Goal: Task Accomplishment & Management: Manage account settings

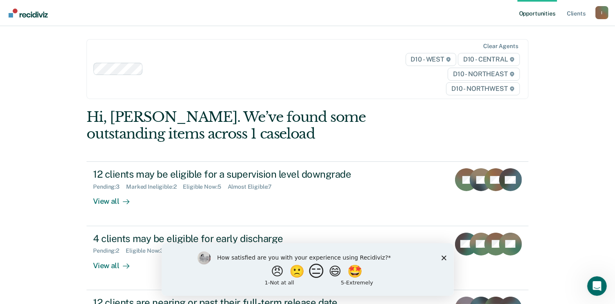
click at [314, 277] on button "😑" at bounding box center [317, 271] width 19 height 16
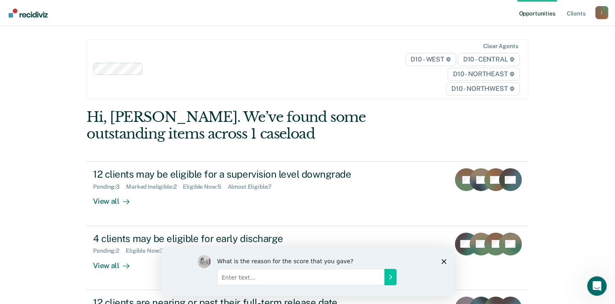
click at [443, 260] on icon "Close survey" at bounding box center [443, 261] width 5 height 5
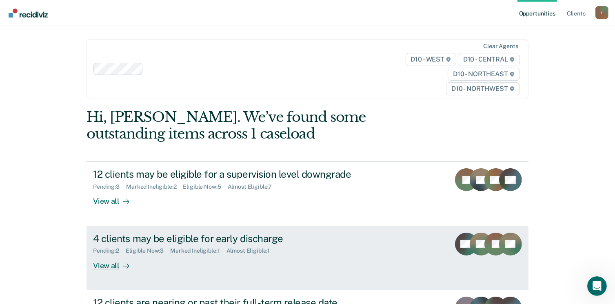
click at [108, 266] on div "View all" at bounding box center [116, 263] width 46 height 16
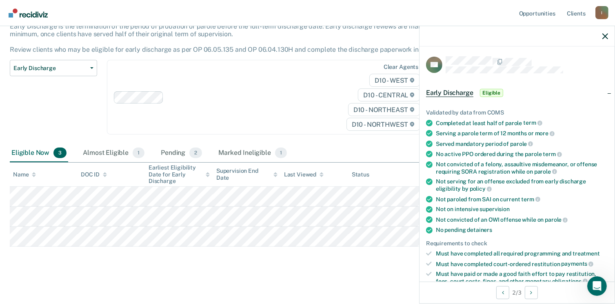
scroll to position [206, 0]
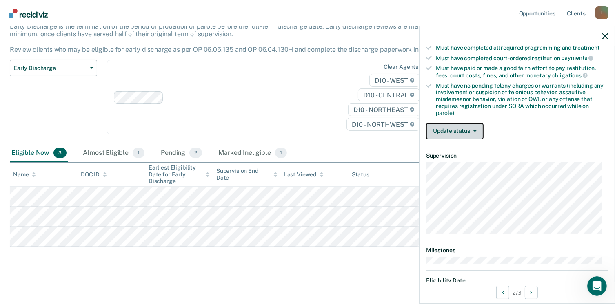
click at [463, 128] on button "Update status" at bounding box center [455, 131] width 58 height 16
click at [463, 126] on button "Update status" at bounding box center [455, 131] width 58 height 16
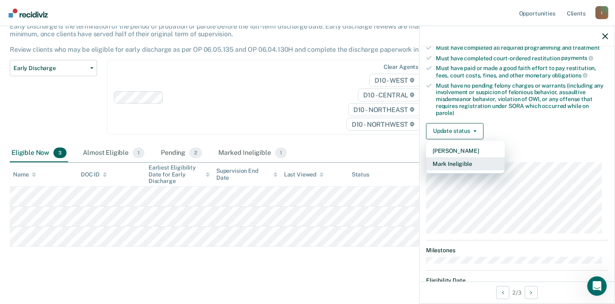
click at [456, 162] on button "Mark Ineligible" at bounding box center [465, 163] width 79 height 13
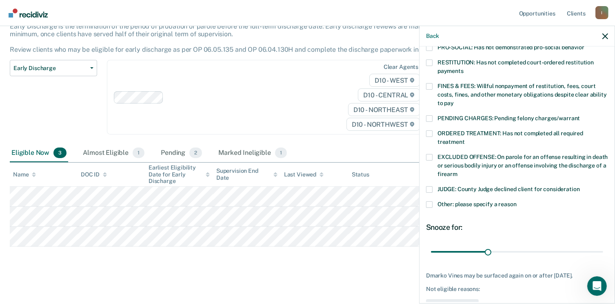
click at [429, 154] on label "EXCLUDED OFFENSE: On parole for an offense resulting in death or serious bodily…" at bounding box center [517, 167] width 182 height 26
click at [457, 171] on input "EXCLUDED OFFENSE: On parole for an offense resulting in death or serious bodily…" at bounding box center [457, 171] width 0 height 0
click at [515, 245] on input "range" at bounding box center [517, 252] width 172 height 14
click at [538, 245] on input "range" at bounding box center [517, 252] width 172 height 14
type input "63"
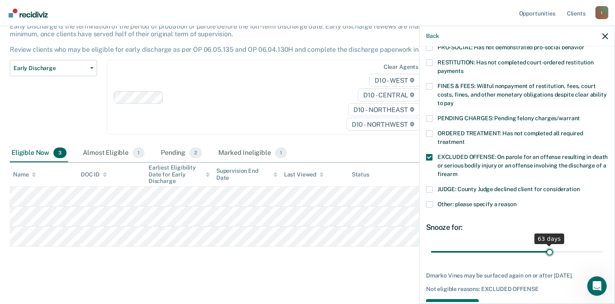
click at [545, 245] on input "range" at bounding box center [517, 252] width 172 height 14
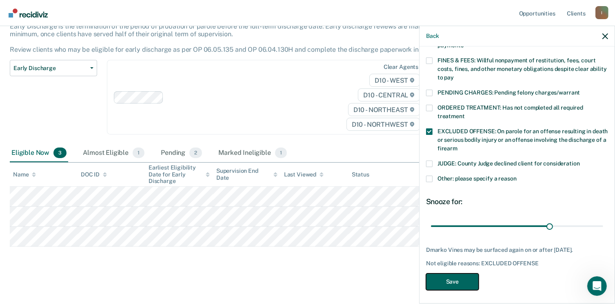
click at [460, 281] on button "Save" at bounding box center [452, 282] width 53 height 17
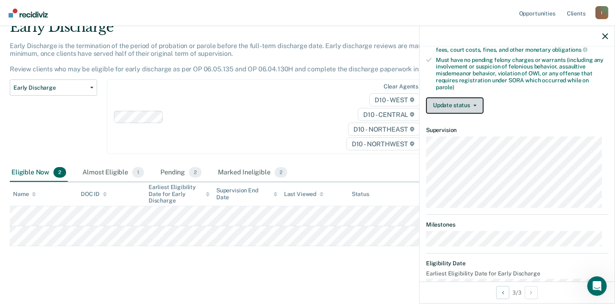
click at [470, 105] on button "Update status" at bounding box center [455, 105] width 58 height 16
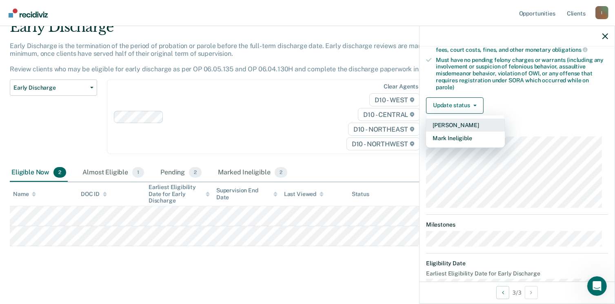
click at [463, 120] on button "[PERSON_NAME]" at bounding box center [465, 125] width 79 height 13
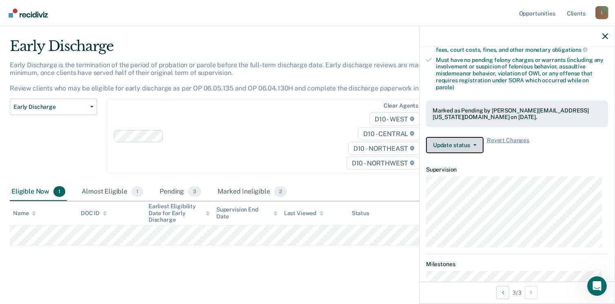
scroll to position [17, 0]
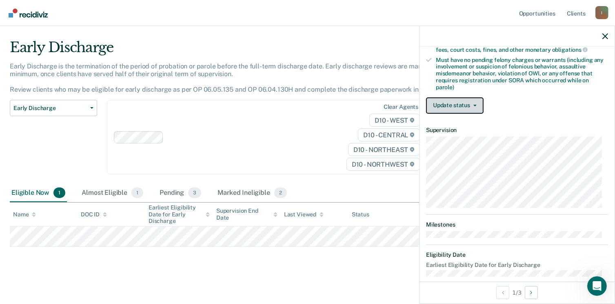
click at [468, 102] on button "Update status" at bounding box center [455, 105] width 58 height 16
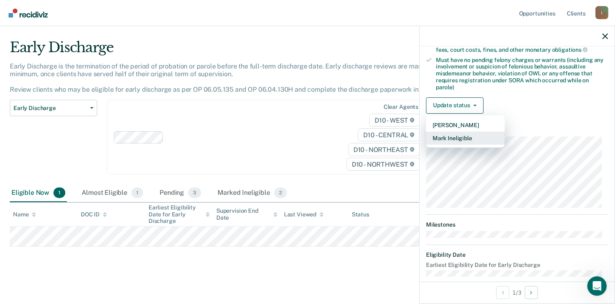
click at [465, 136] on button "Mark Ineligible" at bounding box center [465, 138] width 79 height 13
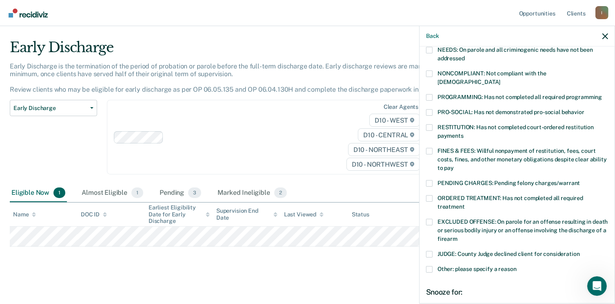
scroll to position [132, 0]
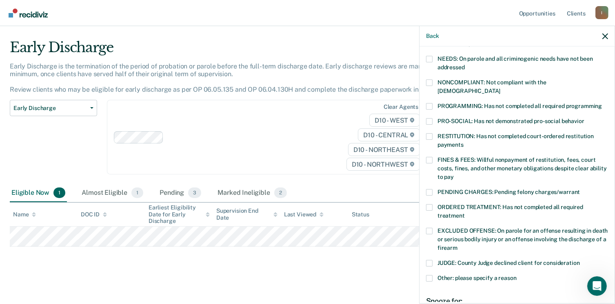
click at [427, 103] on span at bounding box center [429, 106] width 7 height 7
click at [602, 103] on input "PROGRAMMING: Has not completed all required programming" at bounding box center [602, 103] width 0 height 0
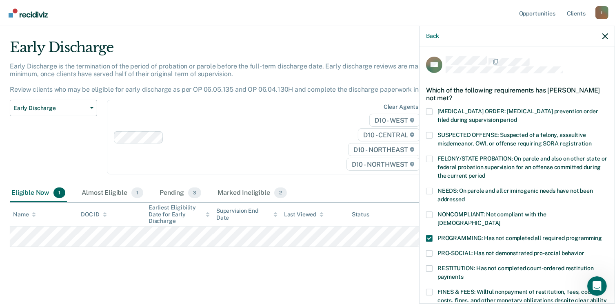
click at [430, 190] on span at bounding box center [429, 191] width 7 height 7
click at [465, 197] on input "NEEDS: On parole and all criminogenic needs have not been addressed" at bounding box center [465, 197] width 0 height 0
click at [429, 235] on span at bounding box center [429, 238] width 7 height 7
click at [602, 235] on input "PROGRAMMING: Has not completed all required programming" at bounding box center [602, 235] width 0 height 0
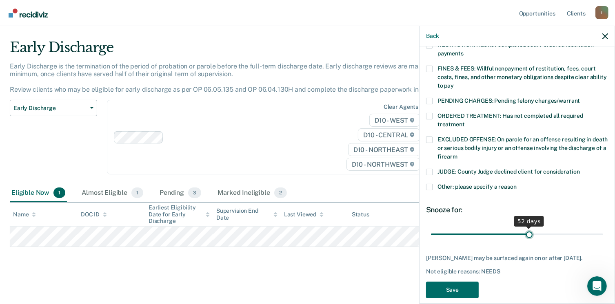
click at [525, 228] on input "range" at bounding box center [517, 235] width 172 height 14
click at [550, 228] on input "range" at bounding box center [517, 235] width 172 height 14
type input "73"
click at [562, 228] on input "range" at bounding box center [517, 235] width 172 height 14
click at [449, 282] on button "Save" at bounding box center [452, 290] width 53 height 17
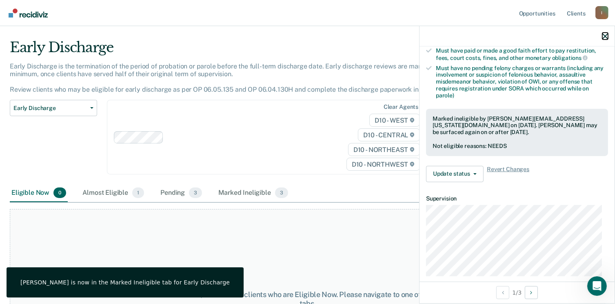
click at [604, 36] on icon "button" at bounding box center [605, 36] width 6 height 6
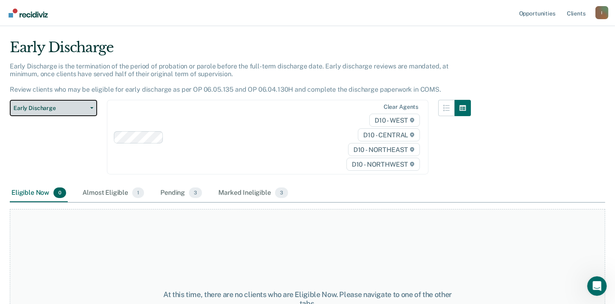
click at [91, 109] on button "Early Discharge" at bounding box center [53, 108] width 87 height 16
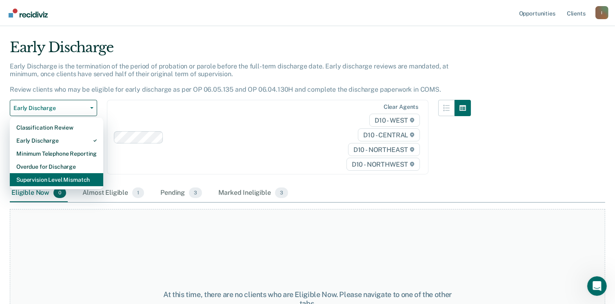
click at [71, 173] on div "Supervision Level Mismatch" at bounding box center [56, 179] width 80 height 13
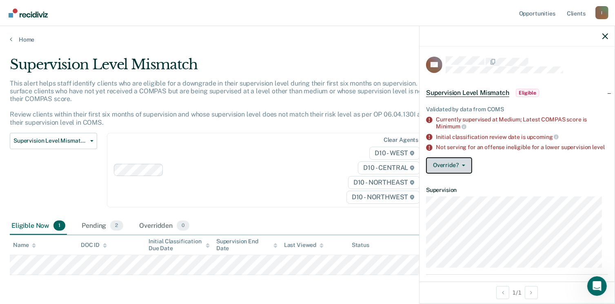
click at [465, 169] on button "Override?" at bounding box center [449, 165] width 46 height 16
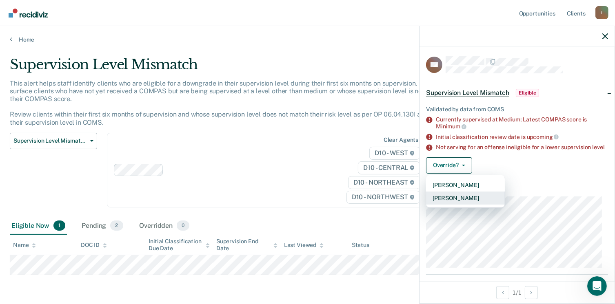
click at [480, 203] on button "[PERSON_NAME]" at bounding box center [465, 198] width 79 height 13
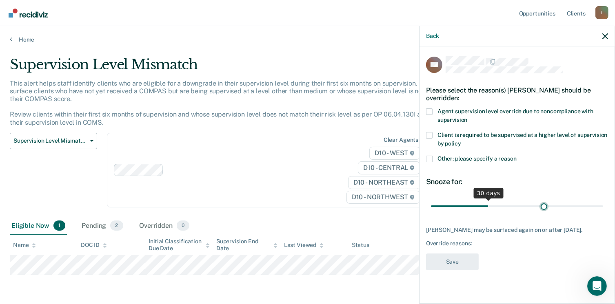
type input "60"
click at [545, 199] on input "range" at bounding box center [517, 206] width 172 height 14
click at [432, 156] on label "Other: please specify a reason" at bounding box center [517, 160] width 182 height 9
click at [516, 156] on input "Other: please specify a reason" at bounding box center [516, 156] width 0 height 0
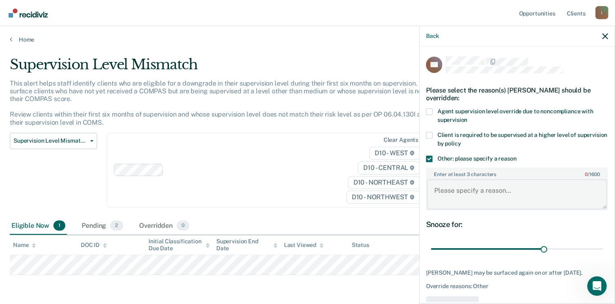
click at [483, 188] on textarea "Enter at least 3 characters 0 / 1600" at bounding box center [517, 194] width 180 height 30
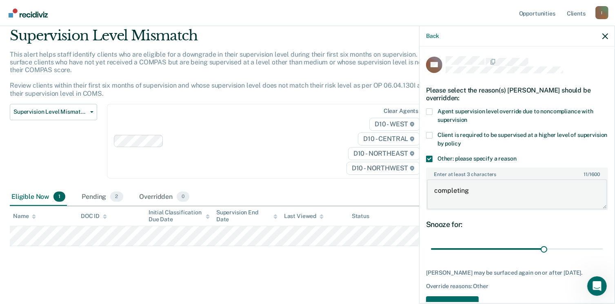
type textarea "completing"
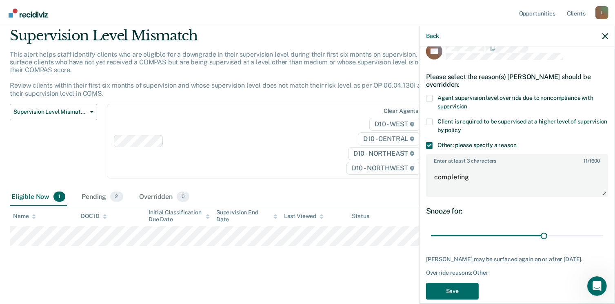
scroll to position [24, 0]
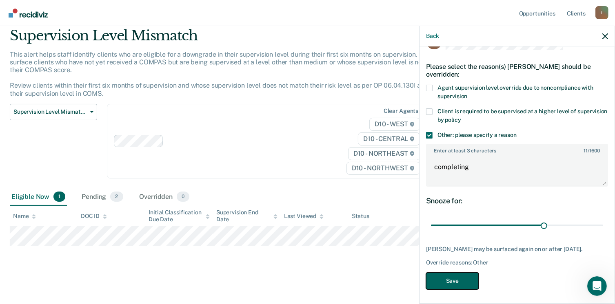
click at [443, 279] on button "Save" at bounding box center [452, 281] width 53 height 17
